Goal: Find specific page/section: Find specific page/section

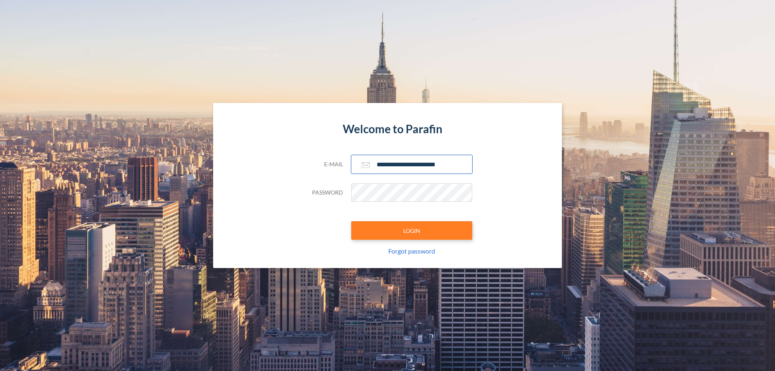
type input "**********"
click at [412, 231] on button "LOGIN" at bounding box center [411, 230] width 121 height 19
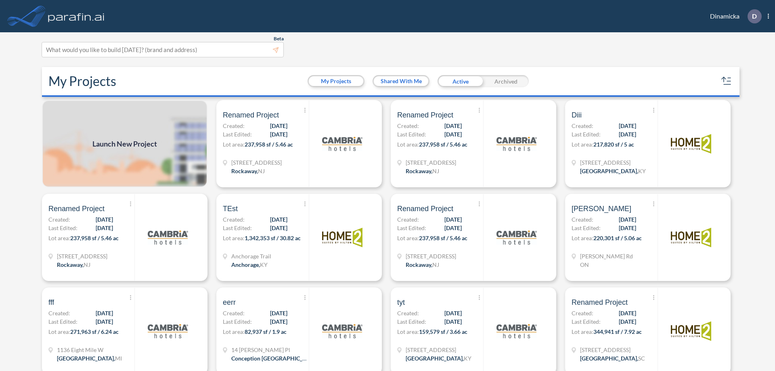
scroll to position [2, 0]
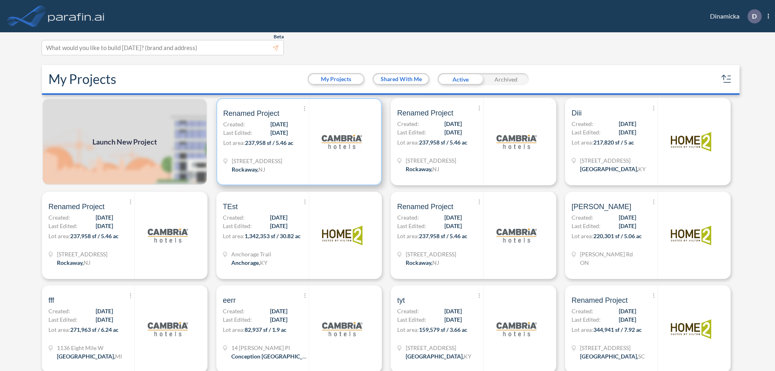
click at [298, 142] on p "Lot area: 237,958 sf / 5.46 ac" at bounding box center [266, 144] width 86 height 12
